Goal: Browse casually

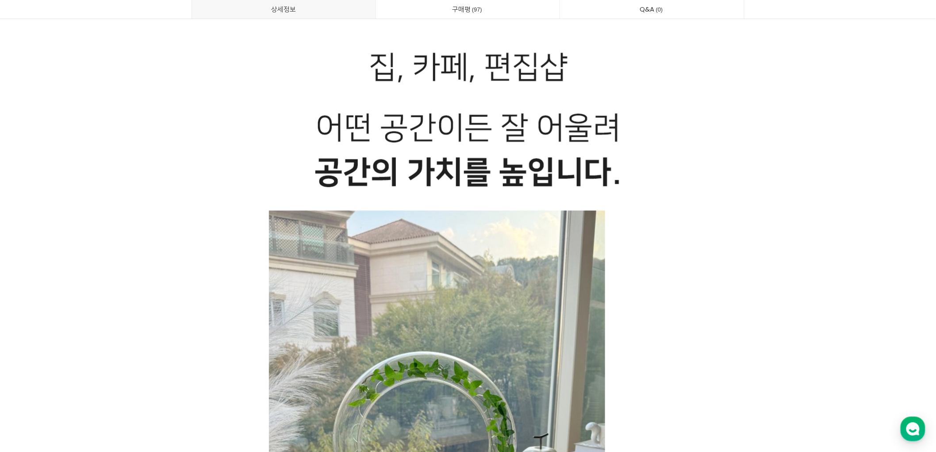
scroll to position [295, 0]
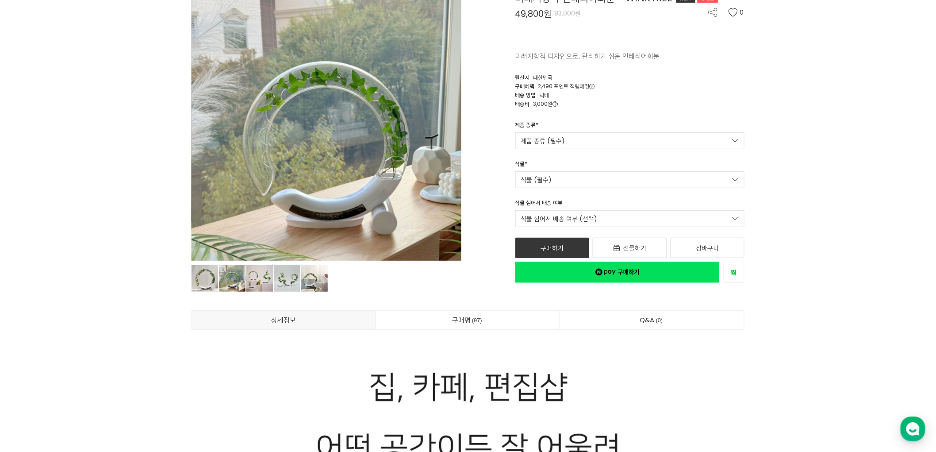
scroll to position [0, 0]
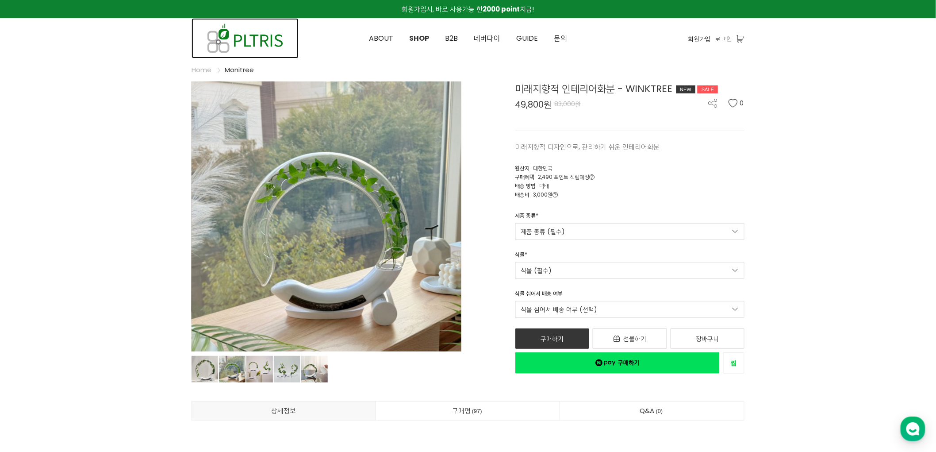
click at [268, 42] on img at bounding box center [245, 38] width 107 height 40
